Goal: Task Accomplishment & Management: Complete application form

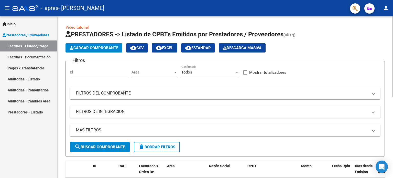
click at [94, 49] on span "Cargar Comprobante" at bounding box center [94, 48] width 49 height 5
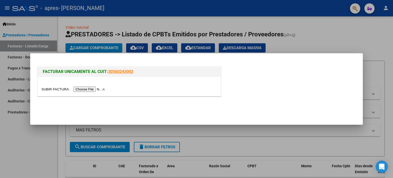
click at [104, 87] on input "file" at bounding box center [73, 88] width 65 height 5
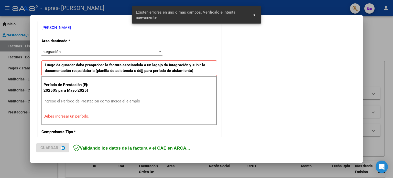
scroll to position [110, 0]
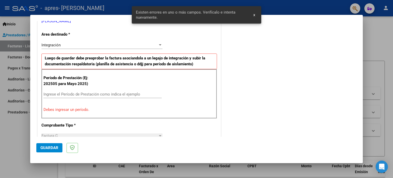
click at [63, 94] on input "Ingrese el Período de Prestación como indica el ejemplo" at bounding box center [102, 94] width 118 height 5
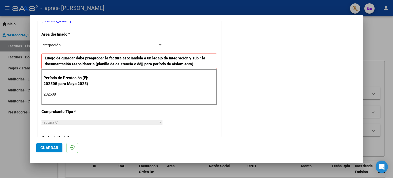
type input "202508"
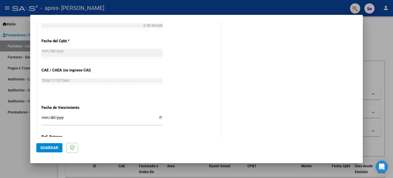
scroll to position [315, 0]
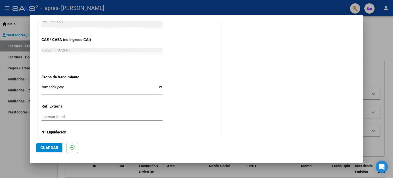
click at [159, 87] on input "Ingresar la fecha" at bounding box center [101, 89] width 121 height 8
type input "[DATE]"
click at [53, 146] on span "Guardar" at bounding box center [49, 147] width 18 height 5
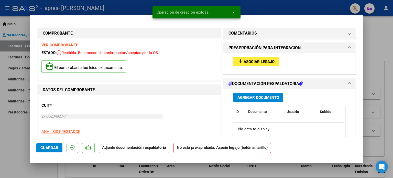
click at [244, 60] on span "Asociar Legajo" at bounding box center [258, 61] width 31 height 5
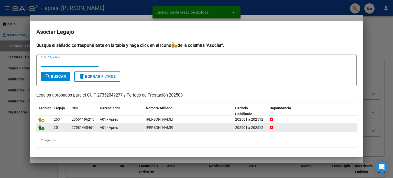
click at [42, 129] on icon at bounding box center [41, 128] width 6 height 6
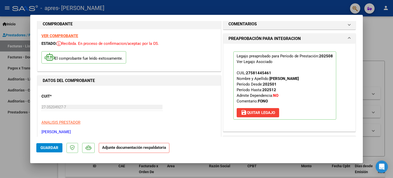
scroll to position [77, 0]
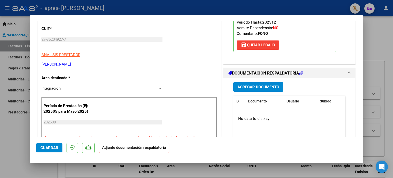
click at [268, 86] on span "Agregar Documento" at bounding box center [258, 87] width 42 height 5
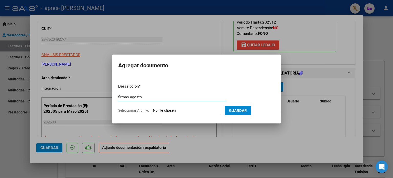
type input "firmas agosto"
click at [191, 111] on input "Seleccionar Archivo" at bounding box center [187, 110] width 68 height 5
type input "C:\fakepath\FIRMAS AGOSTO [PERSON_NAME].pdf"
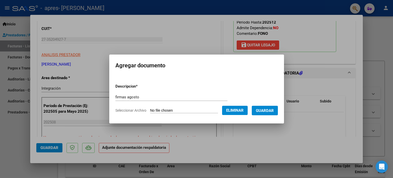
click at [269, 110] on span "Guardar" at bounding box center [265, 110] width 18 height 5
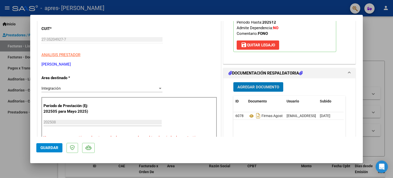
click at [252, 85] on span "Agregar Documento" at bounding box center [258, 87] width 42 height 5
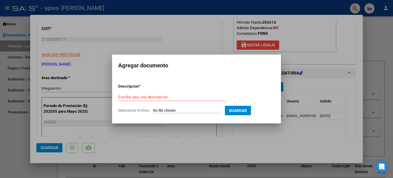
click at [165, 108] on input "Seleccionar Archivo" at bounding box center [187, 110] width 68 height 5
type input "C:\fakepath\AUTORIZACION 2025 [PERSON_NAME].pdf"
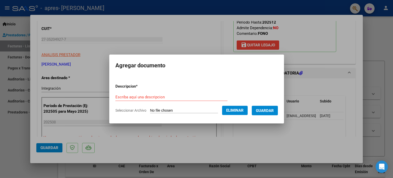
click at [146, 92] on form "Descripcion * Escriba aquí una descripcion Seleccionar Archivo Eliminar Guardar" at bounding box center [196, 98] width 162 height 37
click at [150, 96] on input "Escriba aquí una descripcion" at bounding box center [171, 97] width 112 height 5
type input "AT 2025"
click at [269, 112] on span "Guardar" at bounding box center [265, 110] width 18 height 5
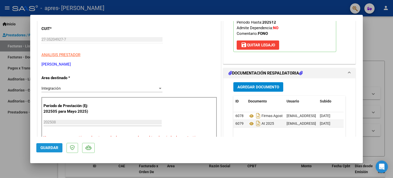
click at [44, 147] on span "Guardar" at bounding box center [49, 147] width 18 height 5
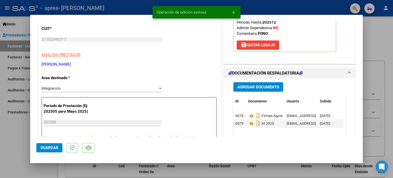
click at [382, 38] on div at bounding box center [196, 89] width 393 height 178
type input "$ 0,00"
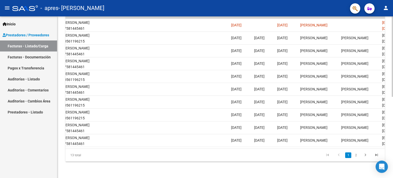
scroll to position [0, 759]
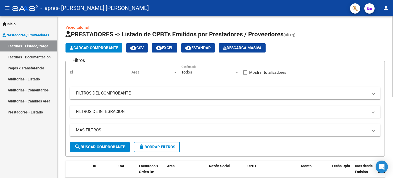
click at [114, 50] on span "Cargar Comprobante" at bounding box center [94, 48] width 49 height 5
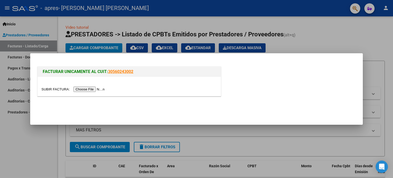
click at [95, 90] on input "file" at bounding box center [73, 88] width 65 height 5
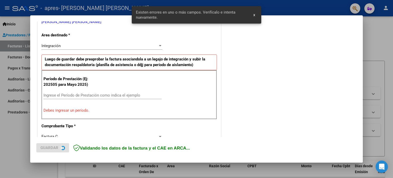
scroll to position [110, 0]
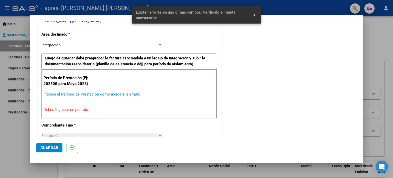
click at [94, 94] on input "Ingrese el Período de Prestación como indica el ejemplo" at bounding box center [102, 94] width 118 height 5
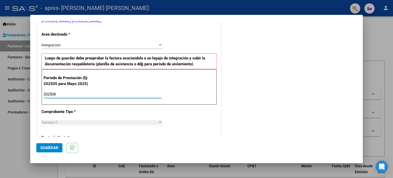
type input "202508"
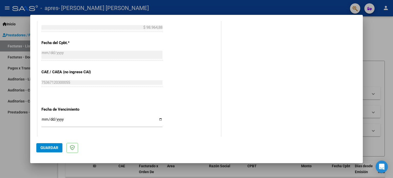
scroll to position [315, 0]
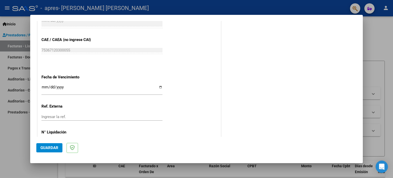
click at [158, 87] on input "Ingresar la fecha" at bounding box center [101, 89] width 121 height 8
type input "[DATE]"
click at [128, 113] on div "Ingresar la ref." at bounding box center [101, 117] width 121 height 8
click at [49, 149] on span "Guardar" at bounding box center [49, 147] width 18 height 5
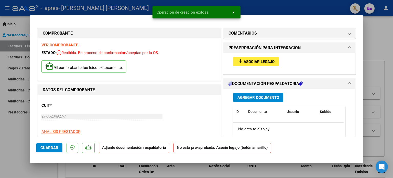
click at [257, 60] on span "Asociar Legajo" at bounding box center [258, 61] width 31 height 5
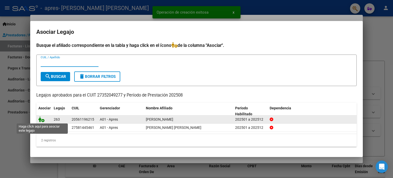
click at [41, 119] on icon at bounding box center [41, 119] width 6 height 6
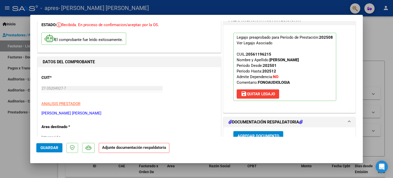
scroll to position [77, 0]
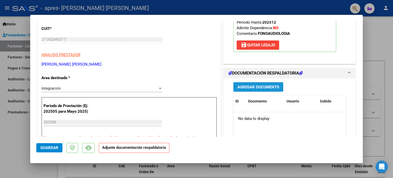
click at [248, 86] on span "Agregar Documento" at bounding box center [258, 87] width 42 height 5
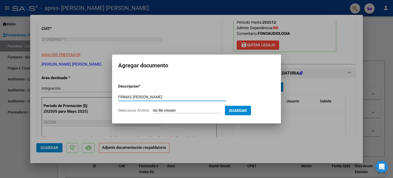
type input "FIRMAS AGOSTO STEFANO"
click at [163, 110] on input "Seleccionar Archivo" at bounding box center [187, 110] width 68 height 5
type input "C:\fakepath\FIRMAS AGOSTO STEFANO.pdf"
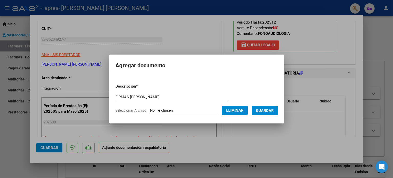
click at [264, 110] on span "Guardar" at bounding box center [265, 110] width 18 height 5
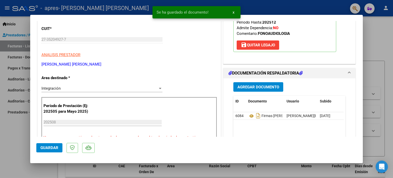
click at [248, 133] on datatable-body "6084 Firmas Agosto Stefano araoz.daiana24@gmail.com - Daiana Marianela Araoz 06…" at bounding box center [288, 136] width 110 height 48
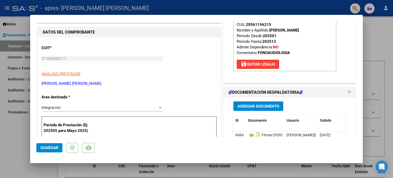
scroll to position [102, 0]
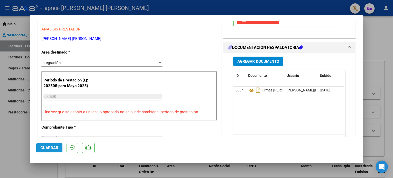
click at [39, 146] on button "Guardar" at bounding box center [49, 147] width 26 height 9
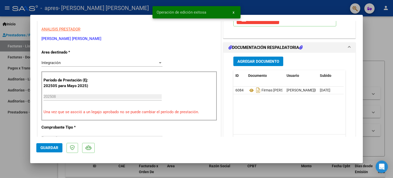
click at [381, 36] on div at bounding box center [196, 89] width 393 height 178
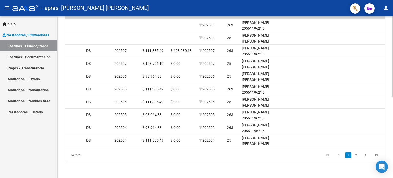
scroll to position [0, 759]
